Goal: Go to known website: Go to known website

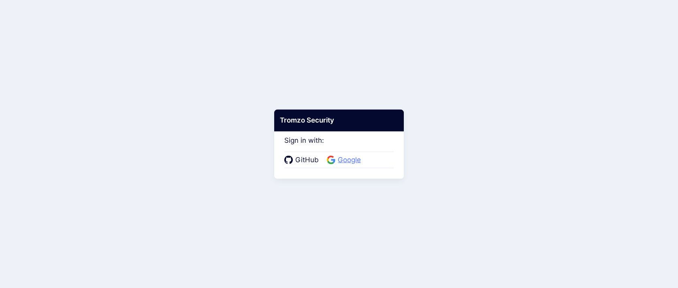
click at [343, 156] on span "Google" at bounding box center [349, 160] width 28 height 11
